Goal: Information Seeking & Learning: Understand process/instructions

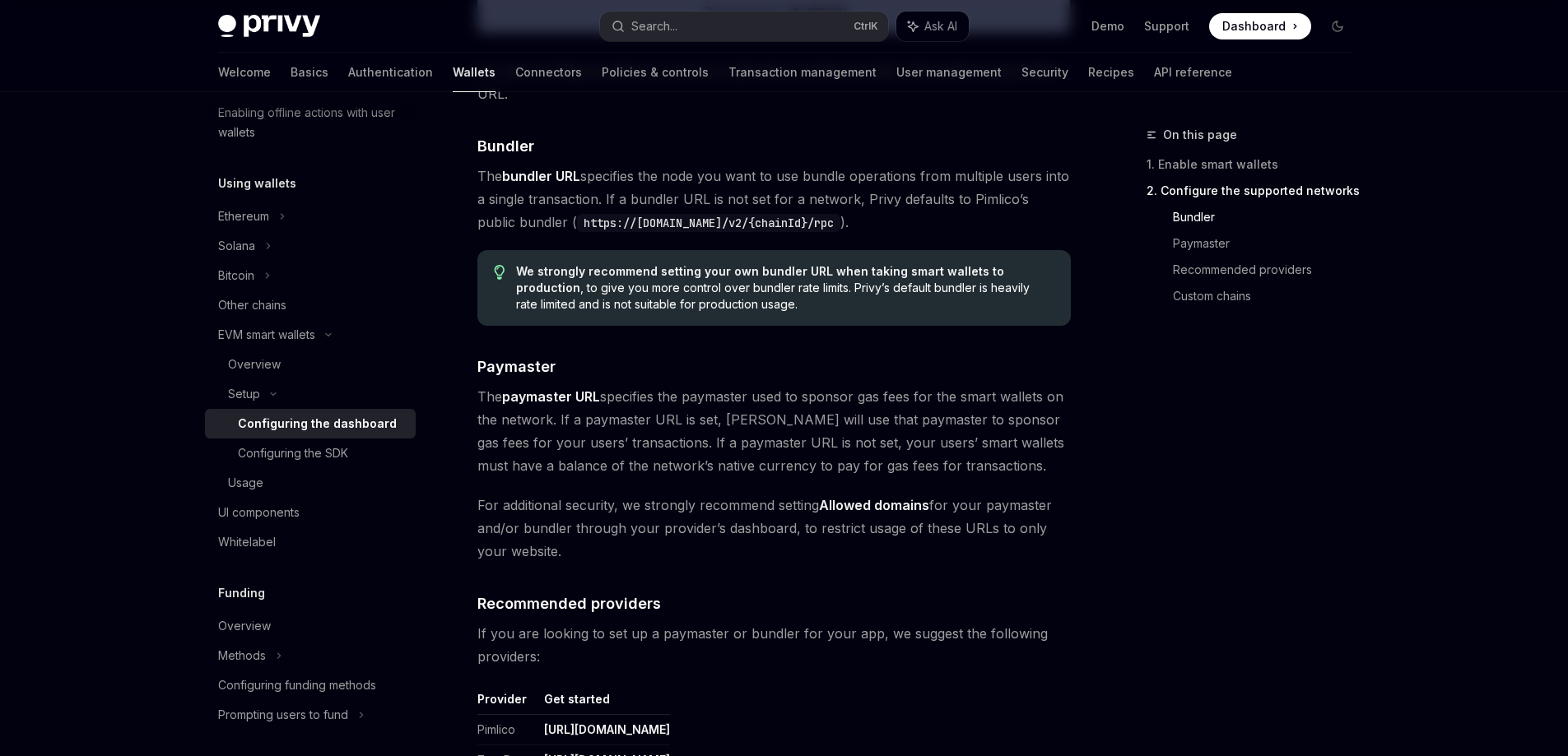
scroll to position [1481, 0]
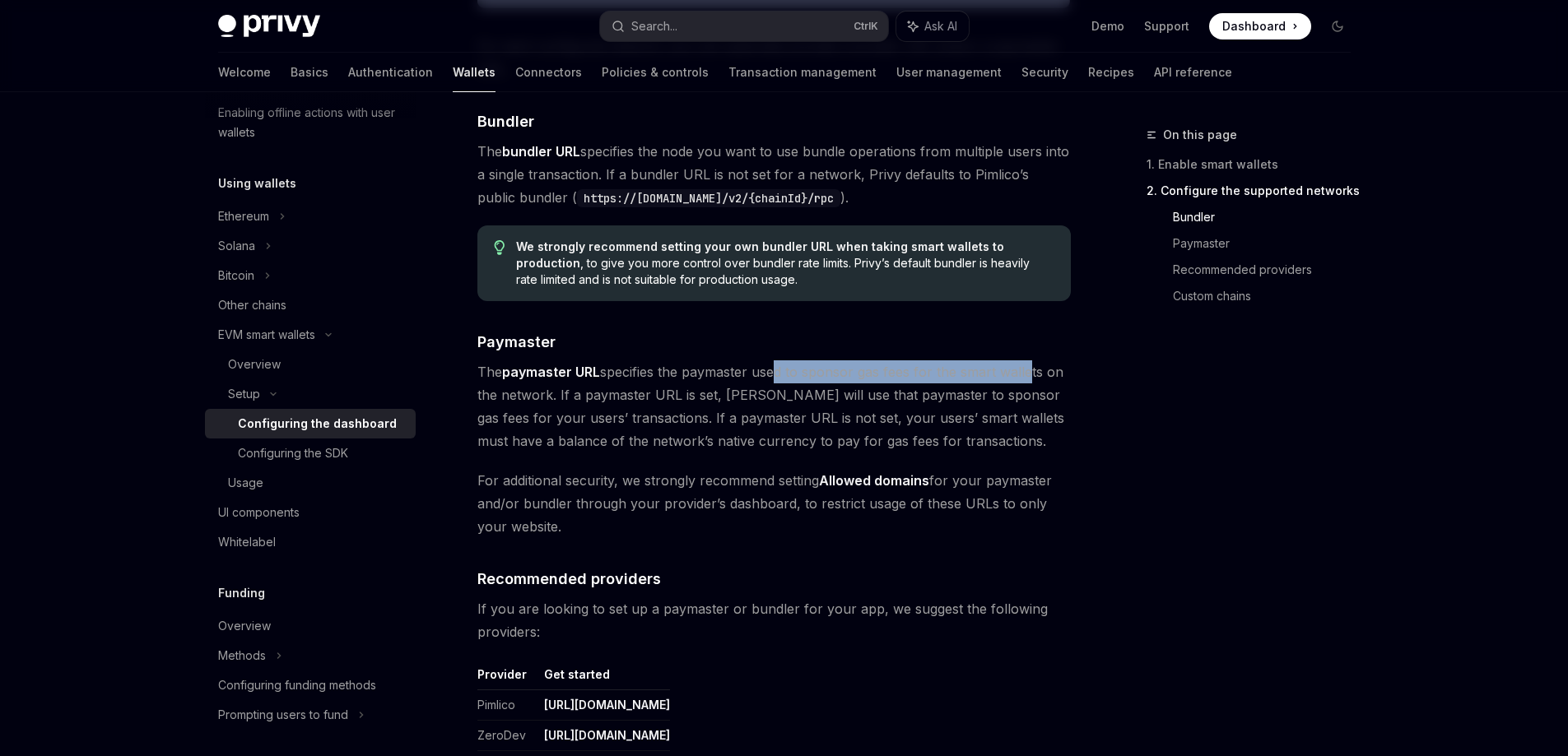
drag, startPoint x: 814, startPoint y: 371, endPoint x: 1026, endPoint y: 366, distance: 212.1
click at [1026, 366] on span "The paymaster URL specifies the paymaster used to sponsor gas fees for the smar…" at bounding box center [774, 407] width 594 height 92
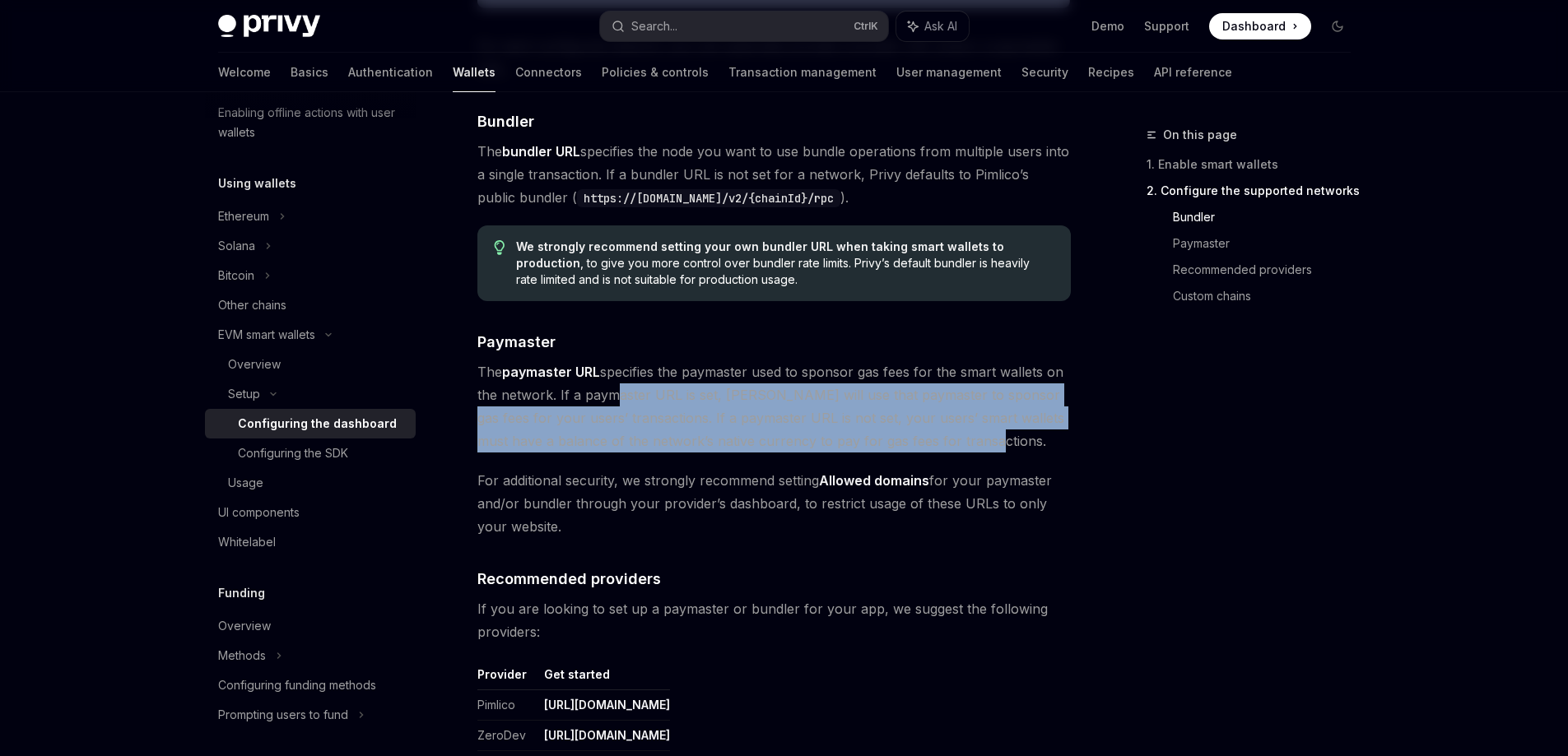
drag, startPoint x: 609, startPoint y: 393, endPoint x: 999, endPoint y: 440, distance: 392.8
click at [999, 440] on span "The paymaster URL specifies the paymaster used to sponsor gas fees for the smar…" at bounding box center [774, 407] width 594 height 92
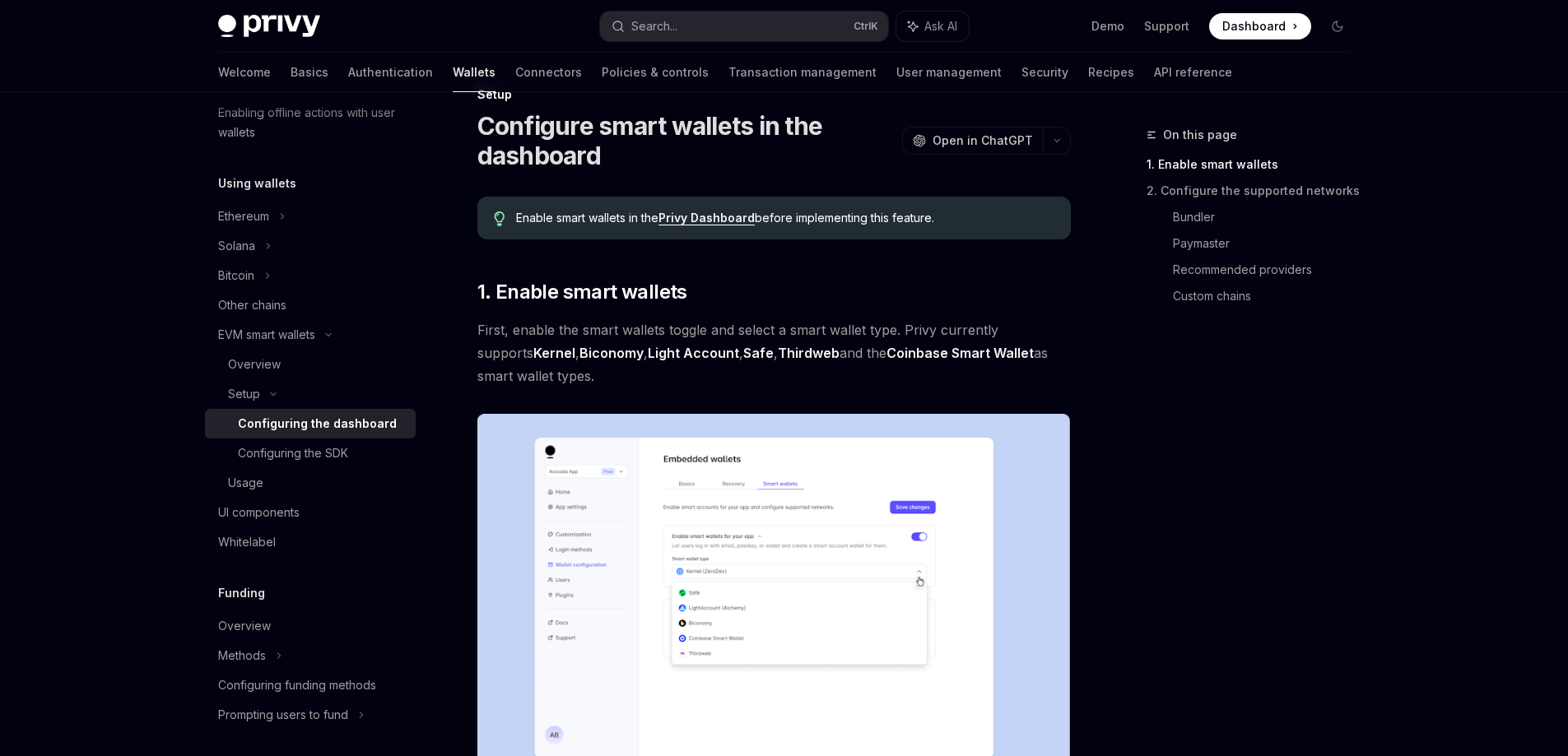
scroll to position [0, 0]
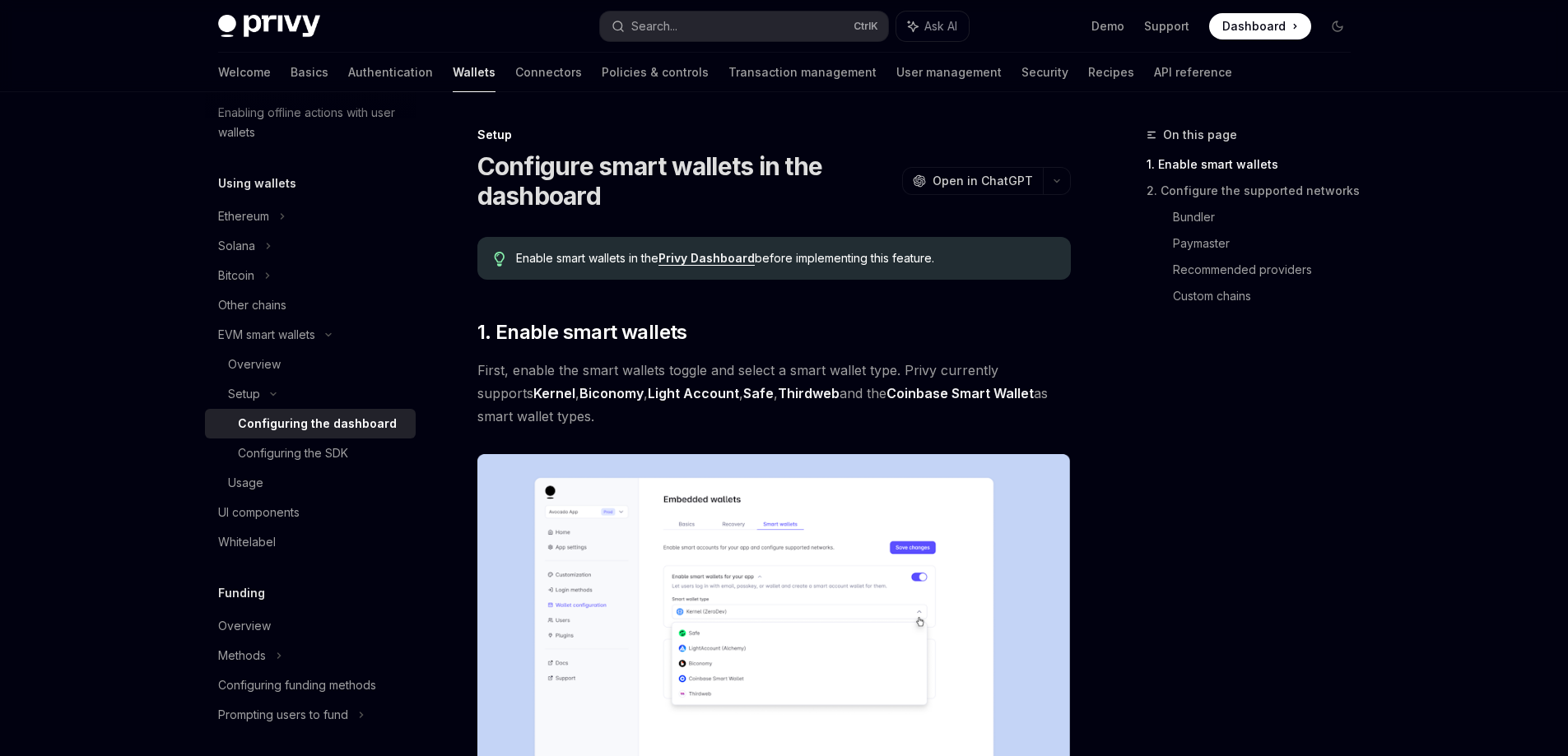
click at [1153, 73] on link "API reference" at bounding box center [1192, 73] width 78 height 40
type textarea "*"
